Goal: Task Accomplishment & Management: Use online tool/utility

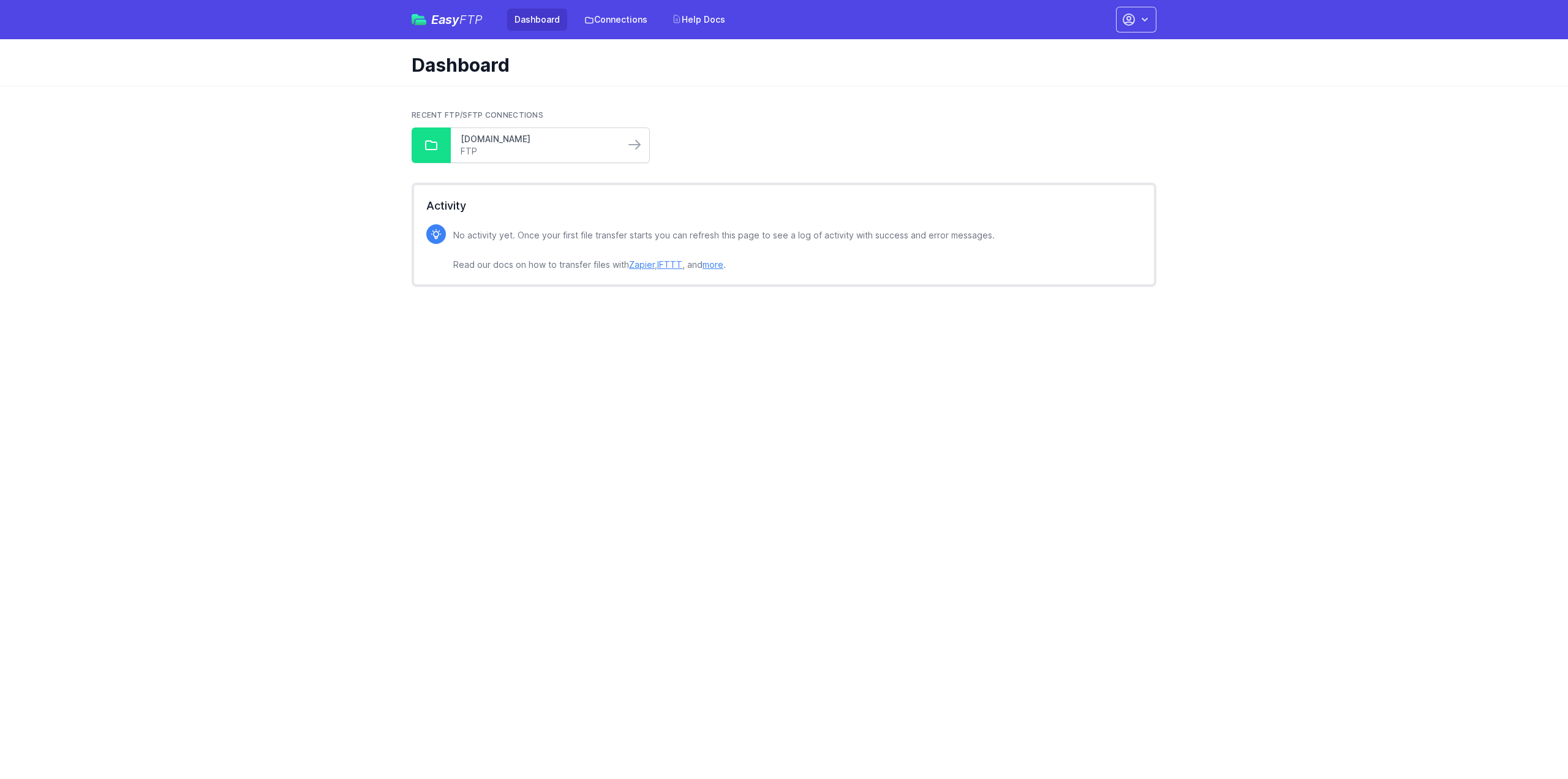
click at [515, 142] on link "[DOMAIN_NAME]" at bounding box center [538, 139] width 155 height 12
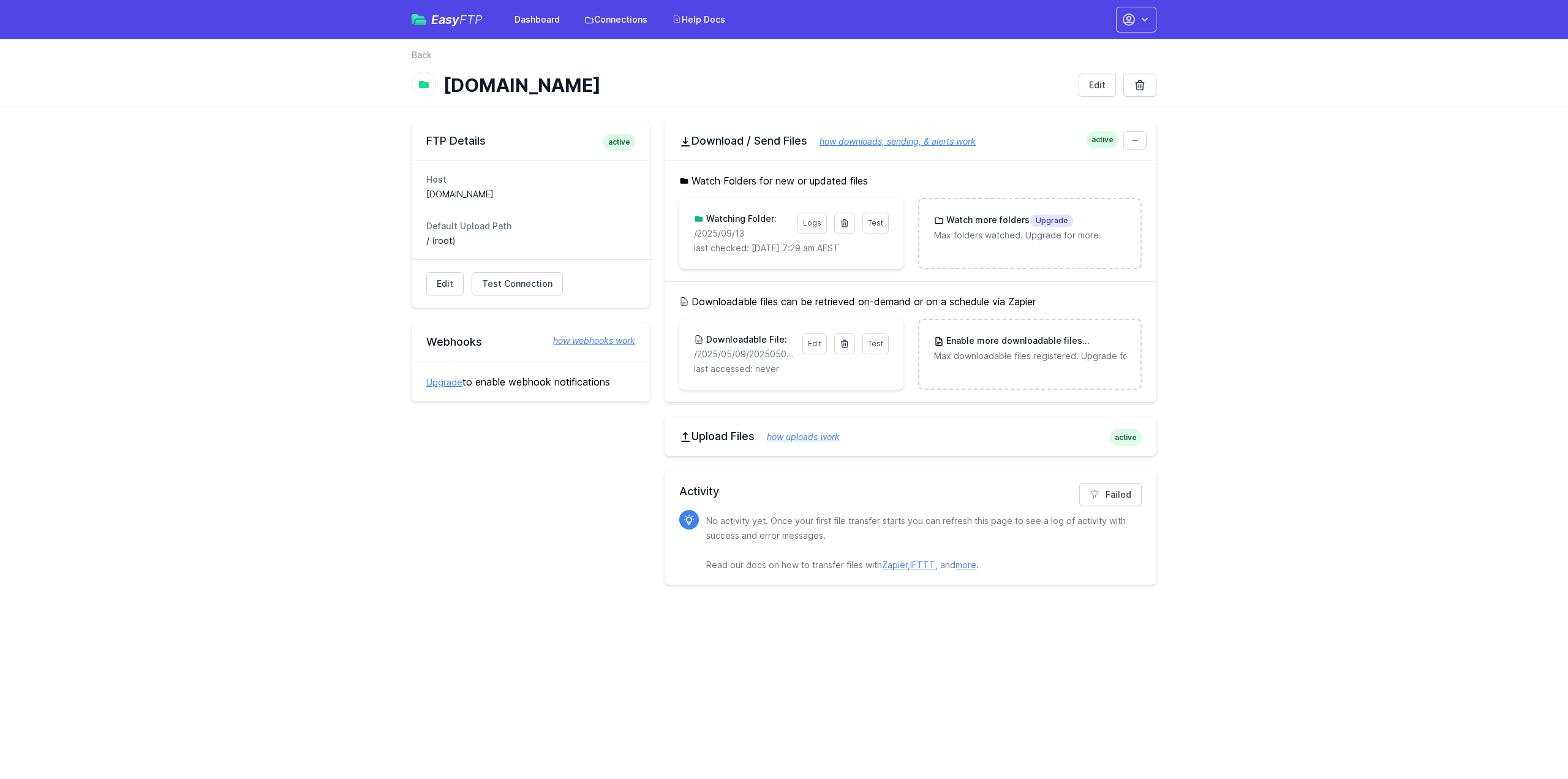
drag, startPoint x: 748, startPoint y: 232, endPoint x: 678, endPoint y: 233, distance: 70.0
click at [678, 233] on div "Watch Folders for new or updated files Test Logs Watching Folder: /2025/09/13 l…" at bounding box center [911, 221] width 492 height 121
copy p "/2025/09/13"
click at [847, 222] on icon at bounding box center [845, 223] width 10 height 10
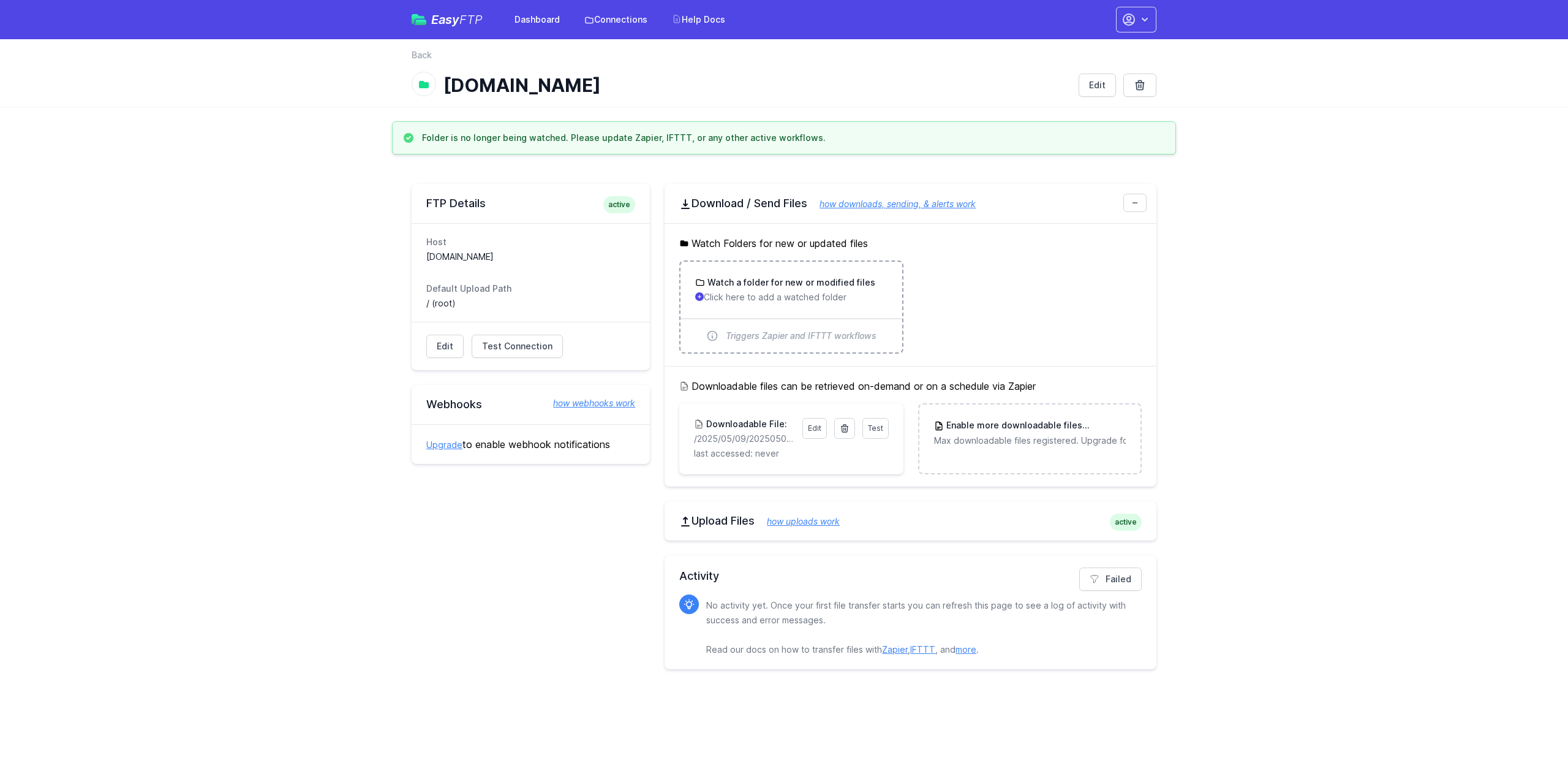
click at [784, 287] on h3 "Watch a folder for new or modified files" at bounding box center [790, 282] width 171 height 12
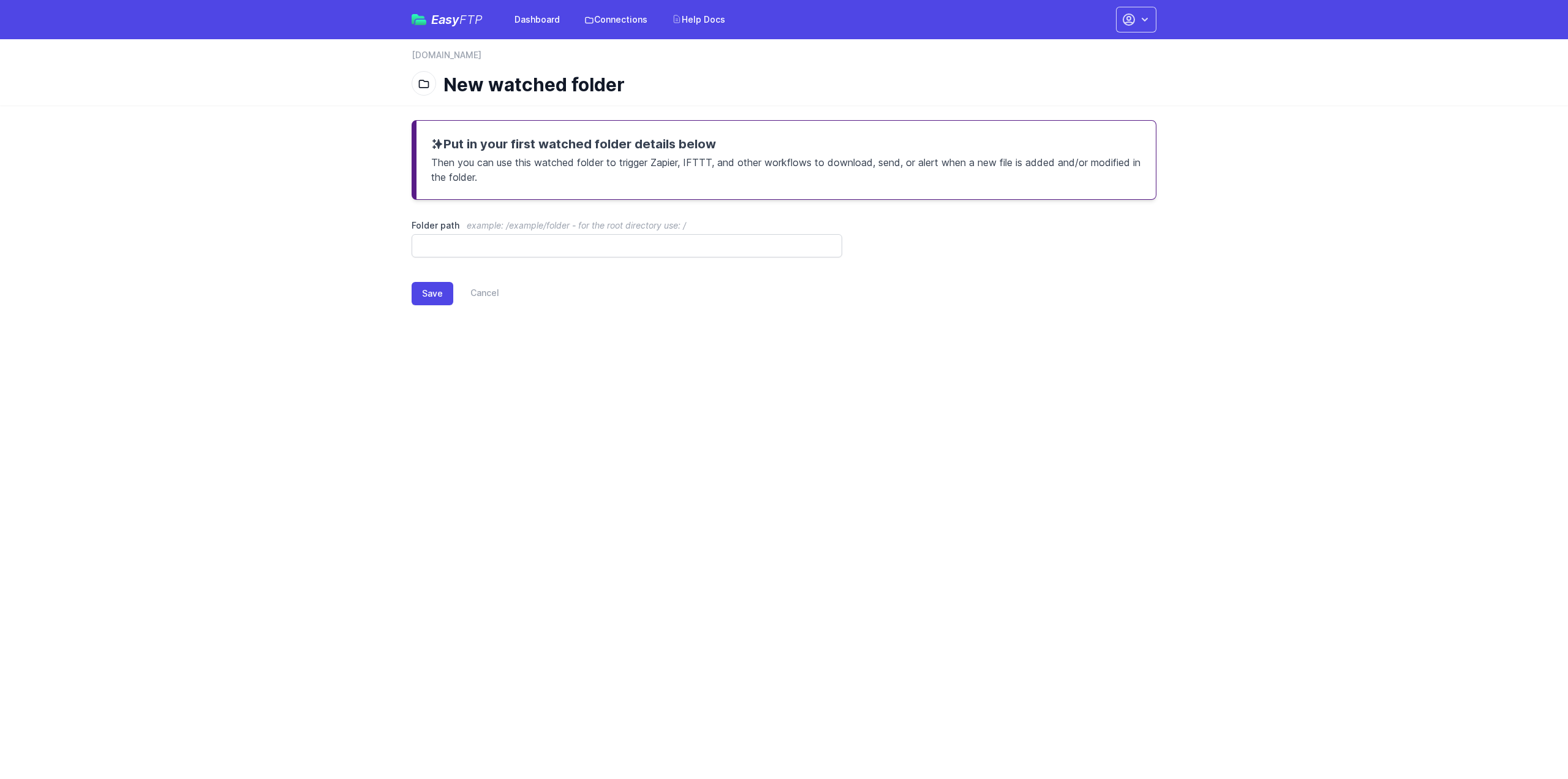
click at [574, 230] on span "example: /example/folder - for the root directory use: /" at bounding box center [576, 225] width 219 height 10
click at [574, 234] on input "Folder path example: /example/folder - for the root directory use: /" at bounding box center [627, 246] width 430 height 23
click at [570, 253] on input "Folder path example: /example/folder - for the root directory use: /" at bounding box center [627, 246] width 430 height 23
paste input "**********"
type input "**********"
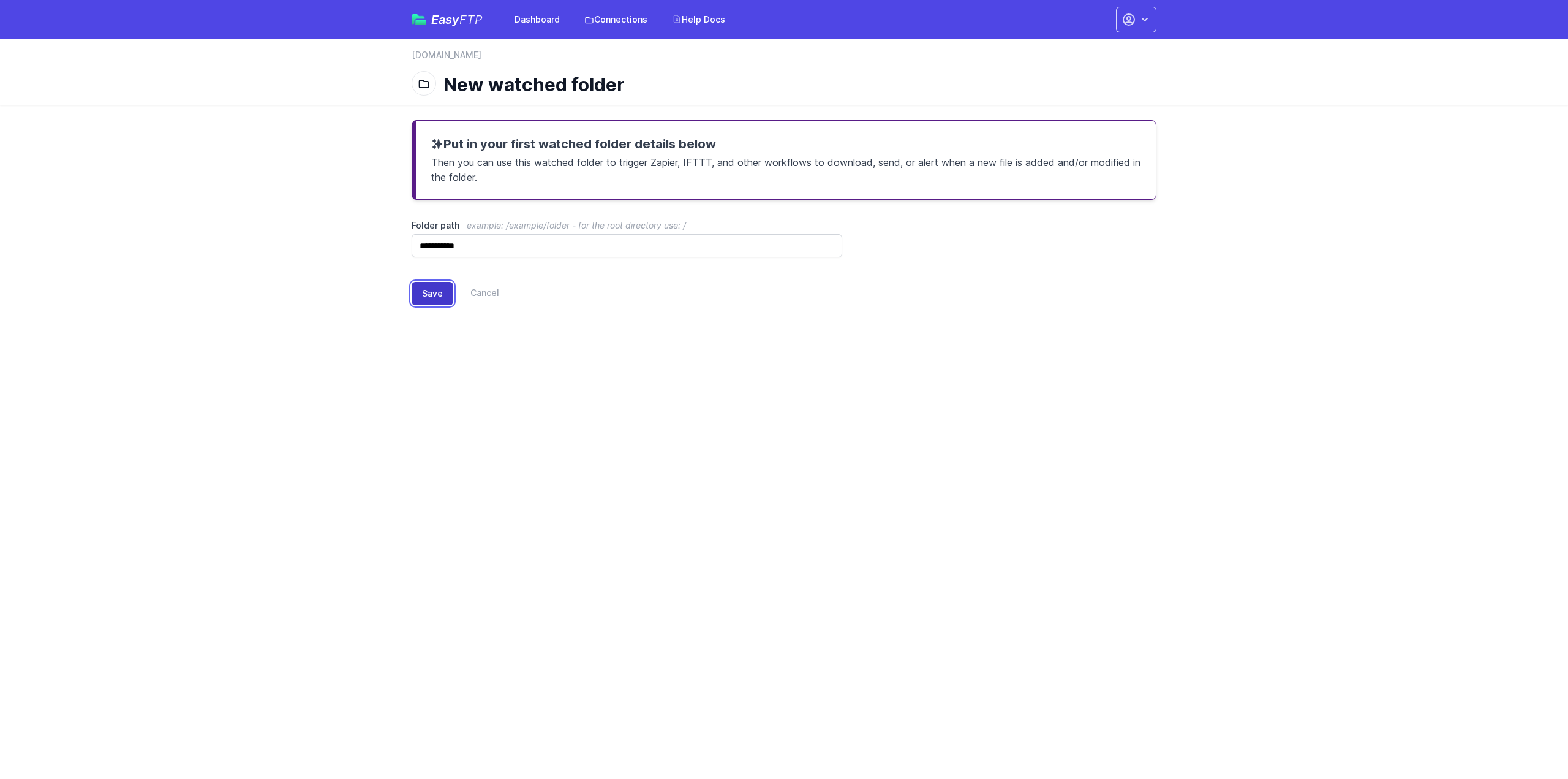
click at [420, 288] on button "Save" at bounding box center [432, 294] width 42 height 23
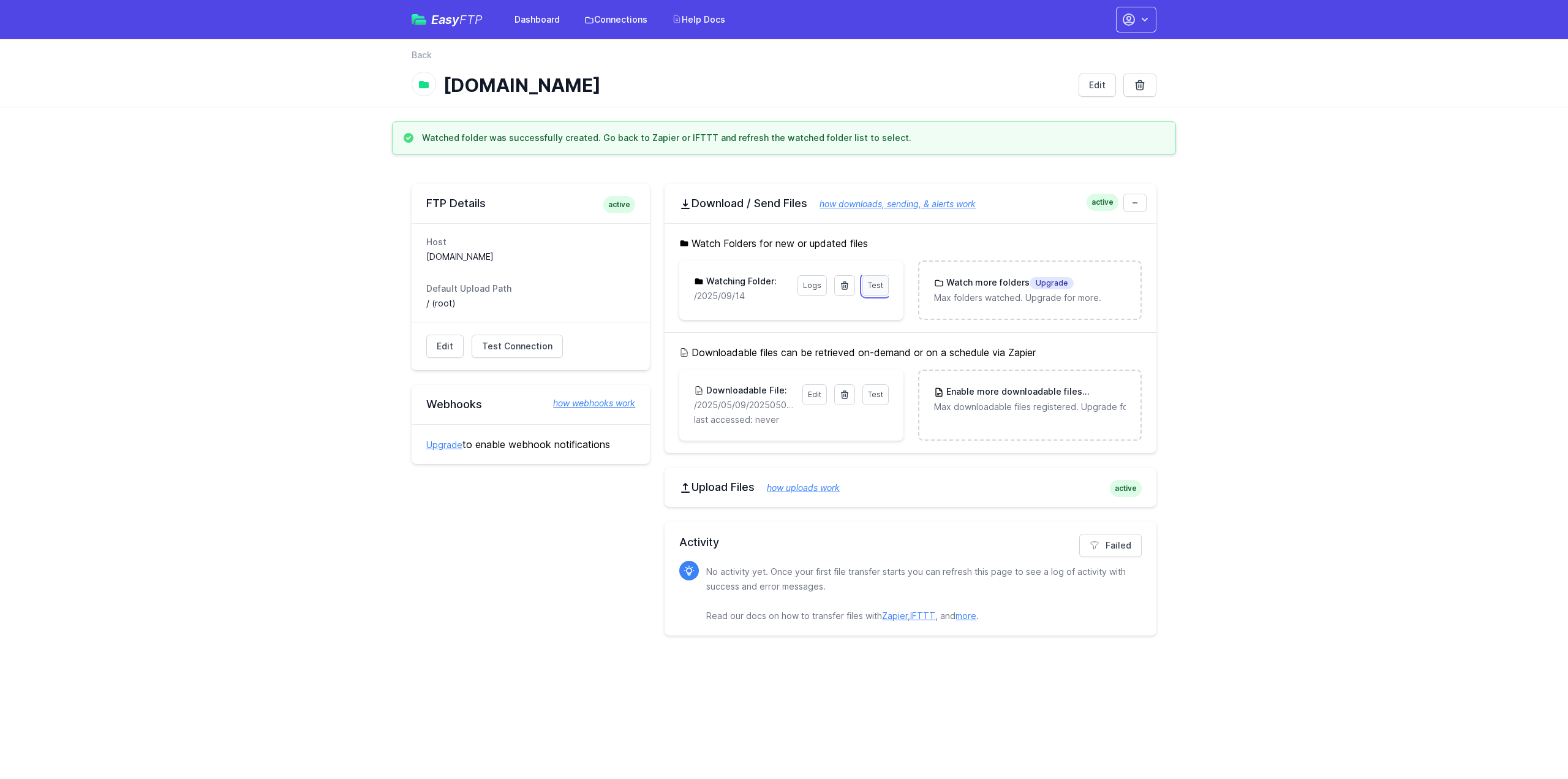
click at [874, 279] on link "Test" at bounding box center [876, 285] width 27 height 21
